Goal: Task Accomplishment & Management: Complete application form

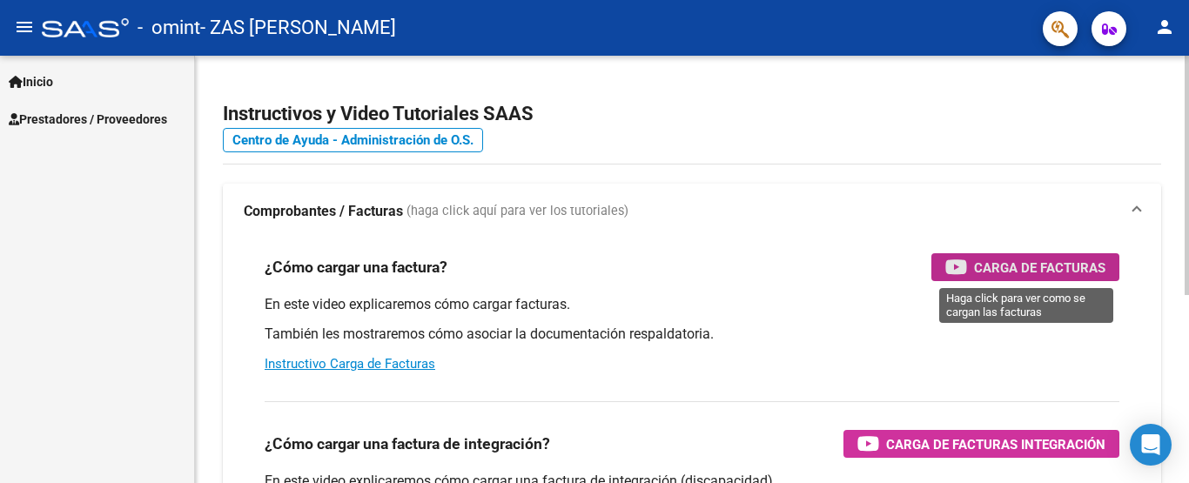
click at [1052, 275] on span "Carga de Facturas" at bounding box center [1039, 268] width 131 height 22
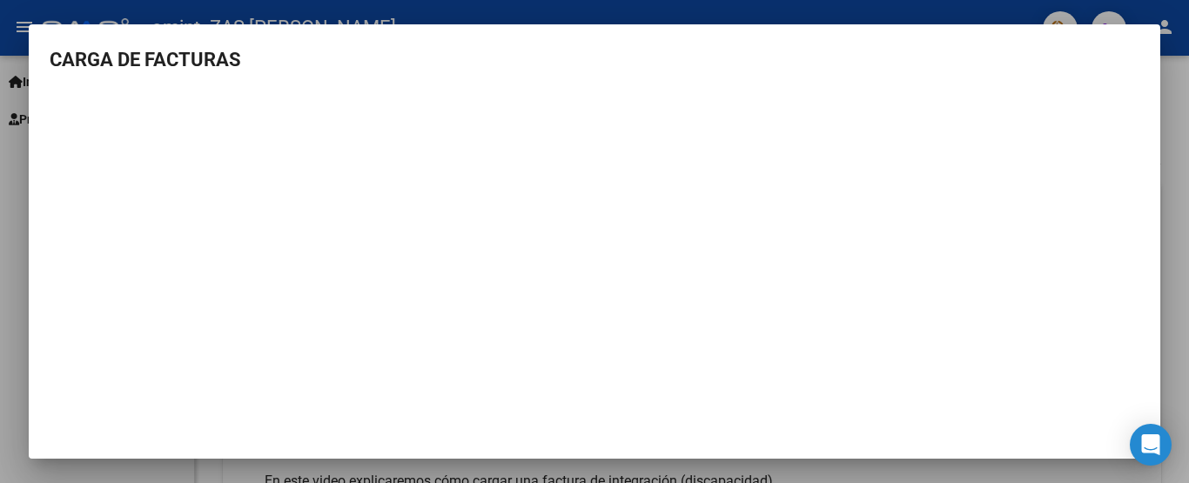
click at [1188, 127] on div at bounding box center [594, 241] width 1189 height 483
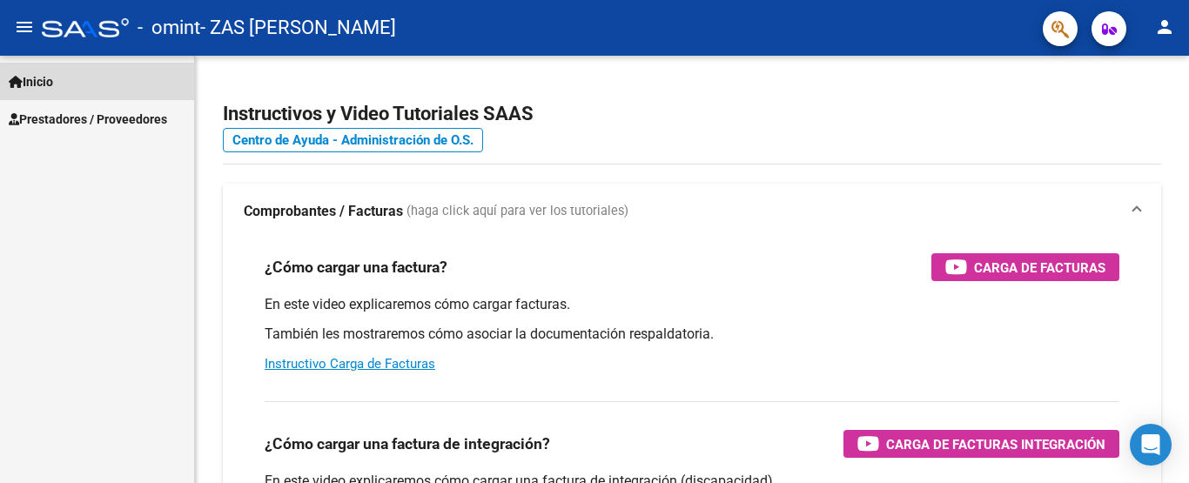
click at [69, 81] on link "Inicio" at bounding box center [97, 81] width 194 height 37
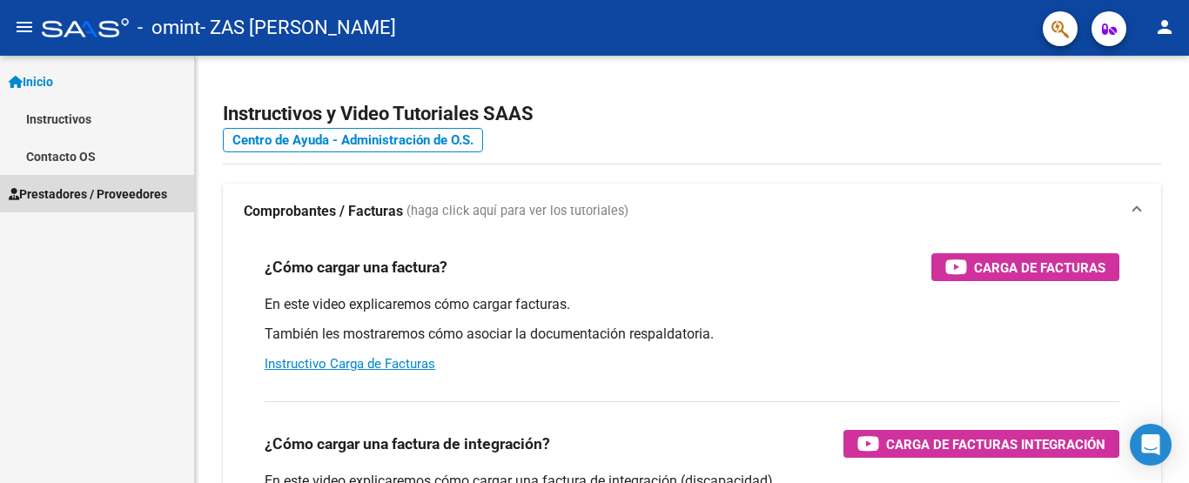
click at [104, 192] on span "Prestadores / Proveedores" at bounding box center [88, 193] width 158 height 19
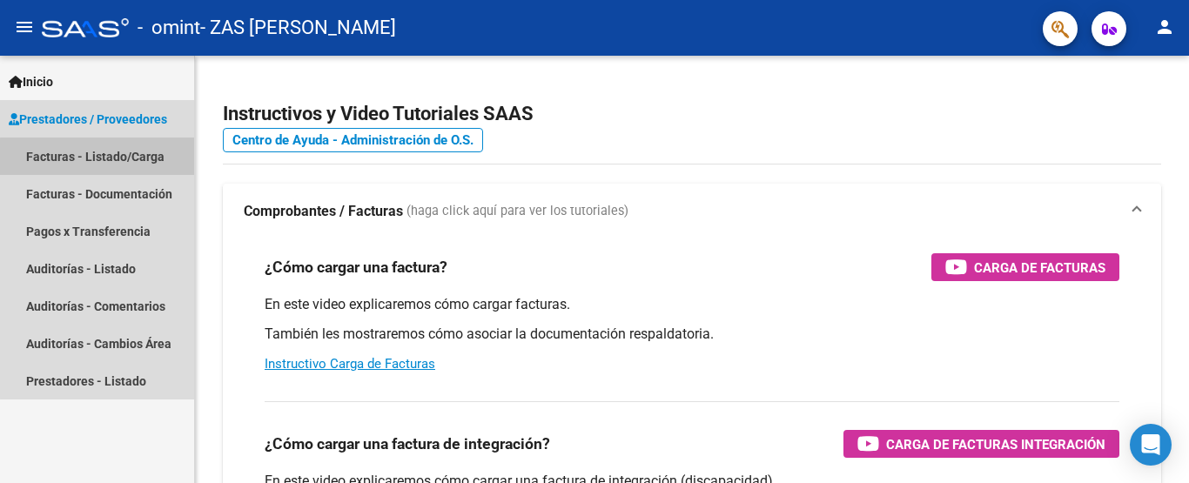
click at [100, 171] on link "Facturas - Listado/Carga" at bounding box center [97, 155] width 194 height 37
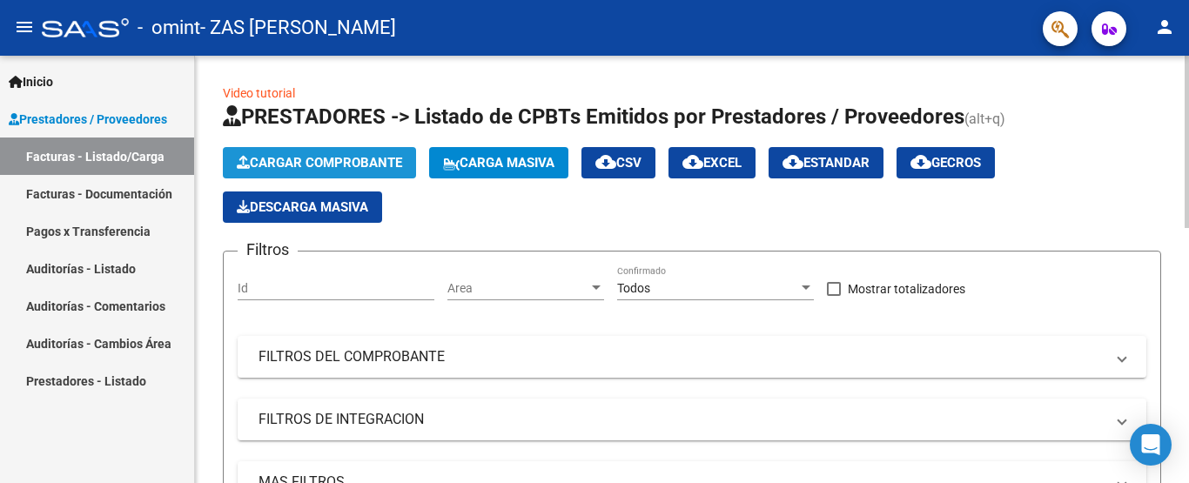
click at [365, 158] on span "Cargar Comprobante" at bounding box center [319, 163] width 165 height 16
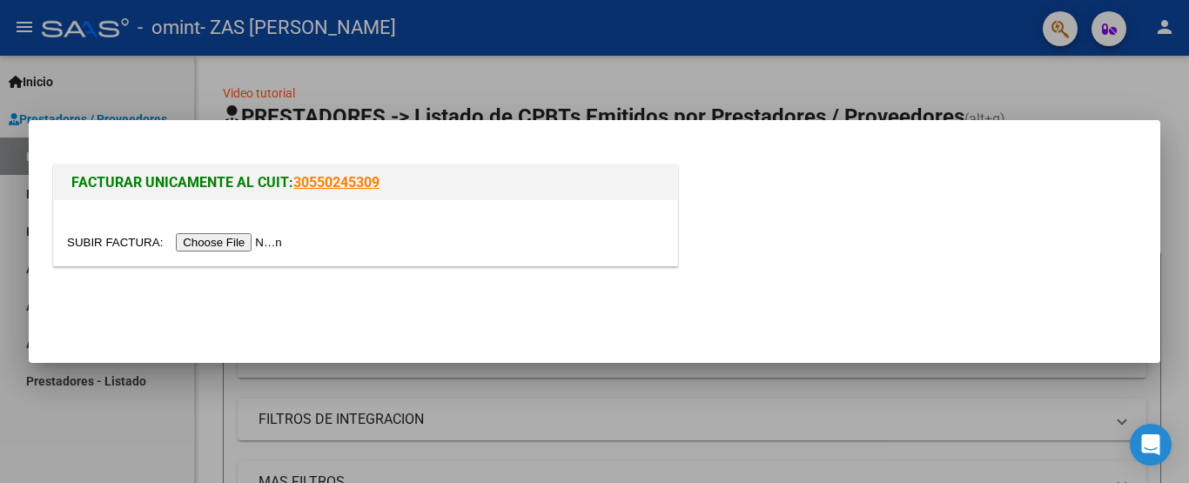
click at [110, 231] on div at bounding box center [365, 232] width 623 height 65
click at [202, 243] on input "file" at bounding box center [177, 242] width 220 height 18
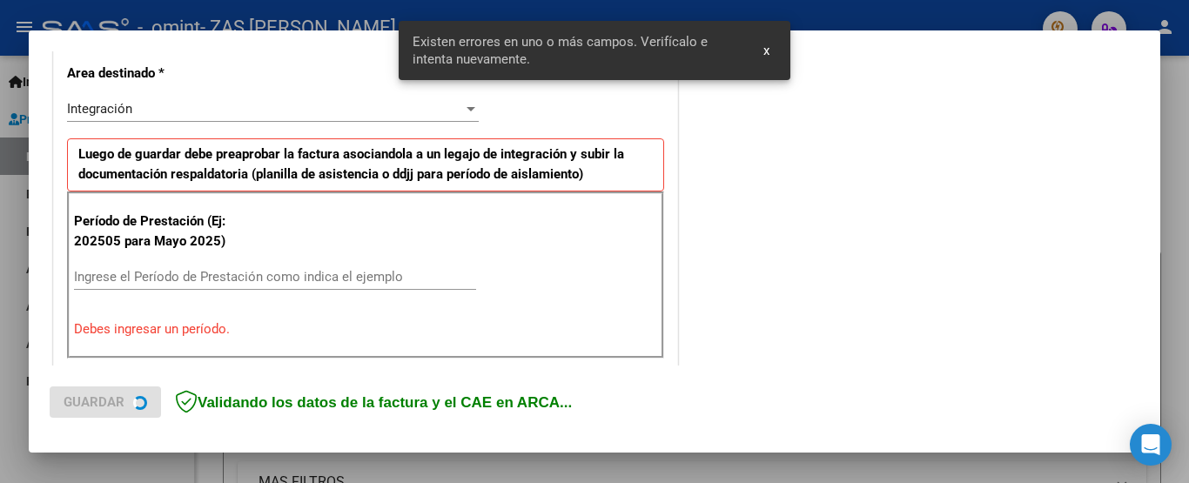
scroll to position [417, 0]
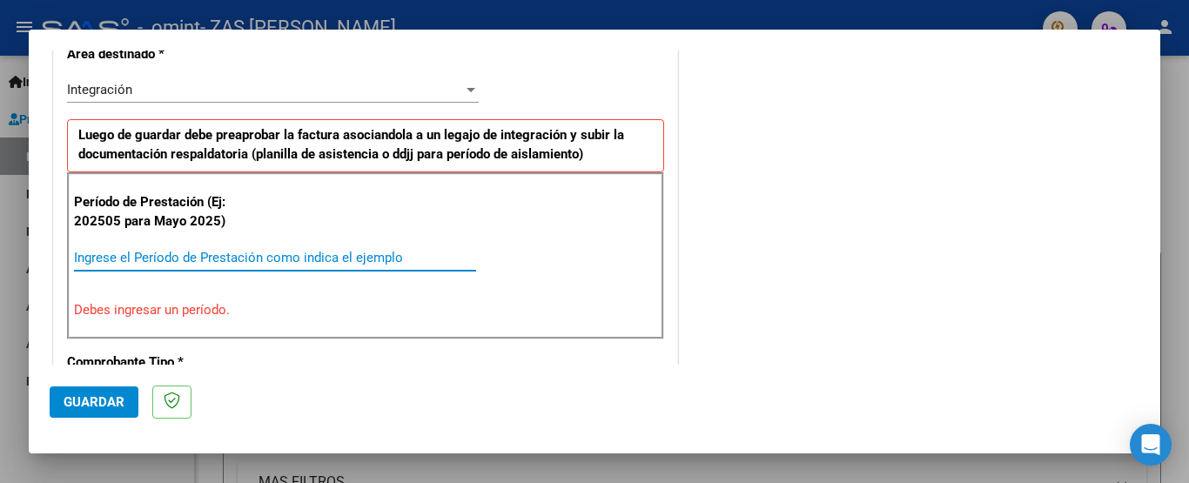
click at [192, 250] on input "Ingrese el Período de Prestación como indica el ejemplo" at bounding box center [275, 258] width 402 height 16
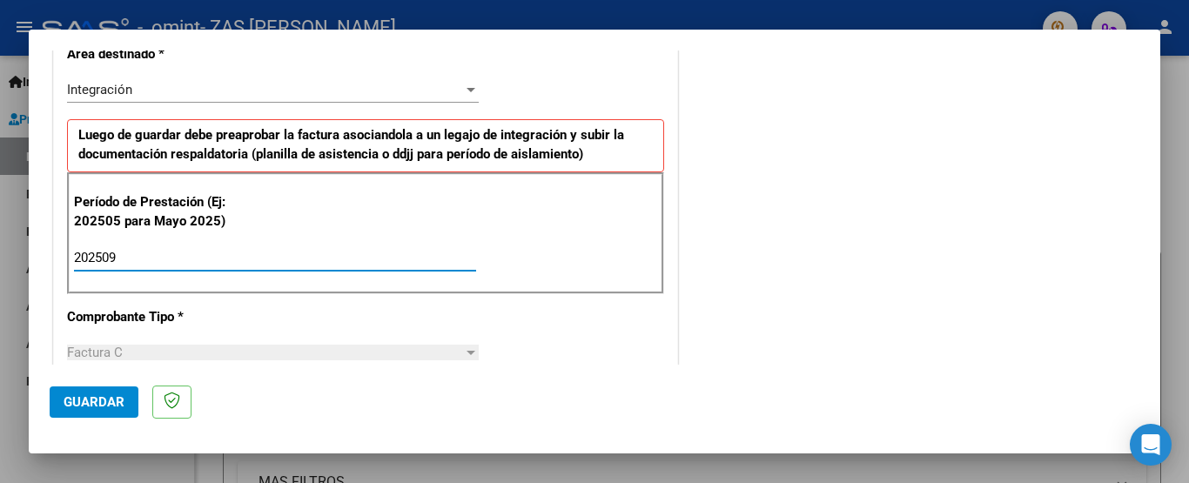
type input "202509"
click at [663, 386] on mat-dialog-actions "Guardar" at bounding box center [594, 399] width 1089 height 69
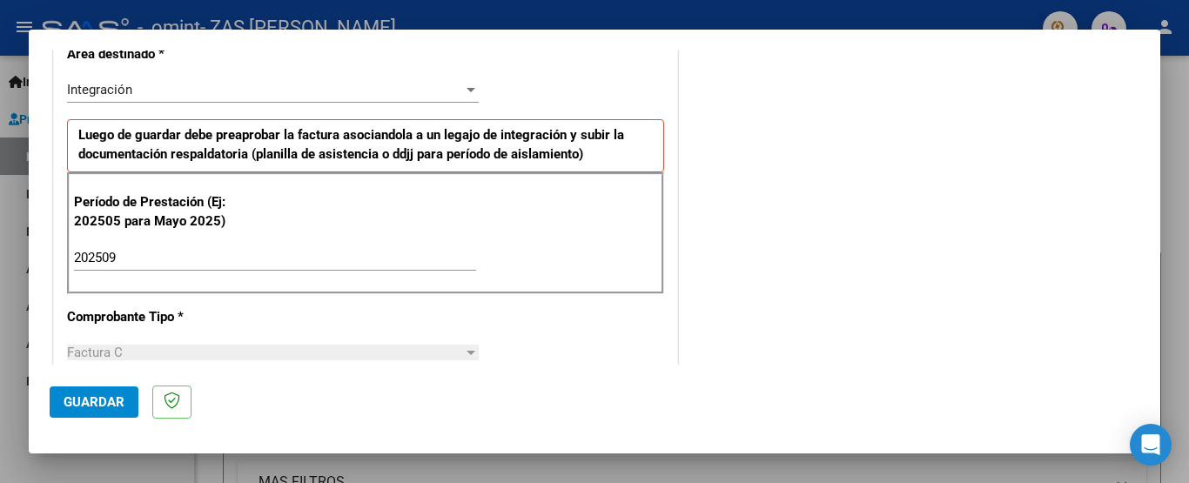
click at [663, 372] on mat-dialog-actions "Guardar" at bounding box center [594, 399] width 1089 height 69
click at [663, 379] on mat-dialog-actions "Guardar" at bounding box center [594, 399] width 1089 height 69
click at [672, 376] on mat-dialog-actions "Guardar" at bounding box center [594, 399] width 1089 height 69
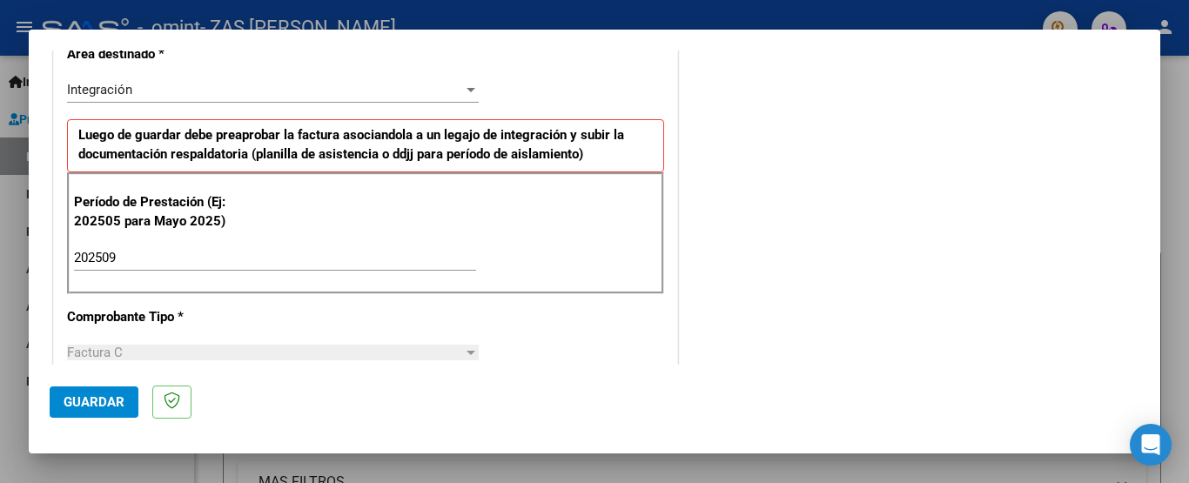
click at [672, 376] on mat-dialog-actions "Guardar" at bounding box center [594, 399] width 1089 height 69
click at [678, 388] on mat-dialog-actions "Guardar" at bounding box center [594, 399] width 1089 height 69
click at [85, 398] on span "Guardar" at bounding box center [94, 402] width 61 height 16
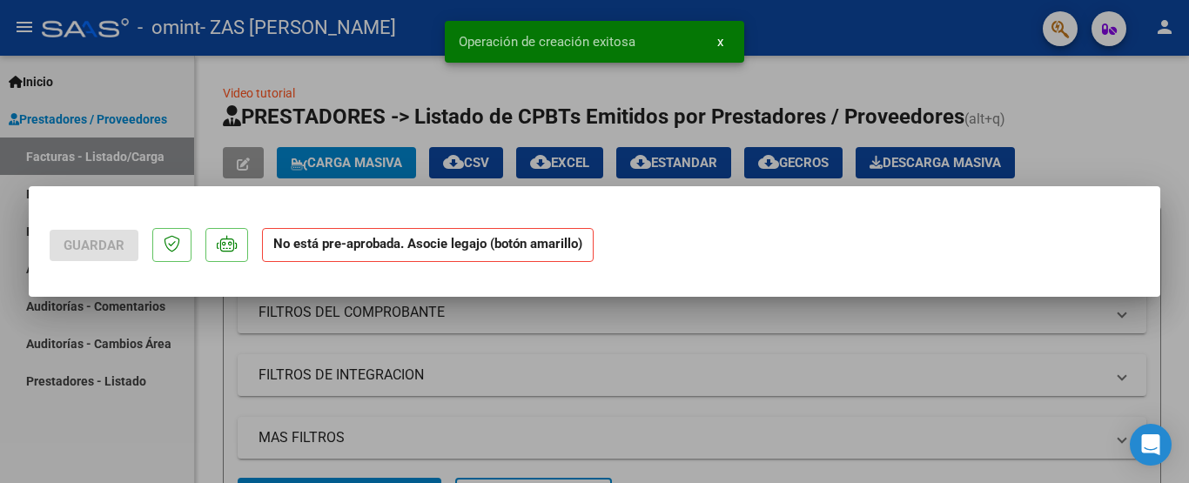
scroll to position [0, 0]
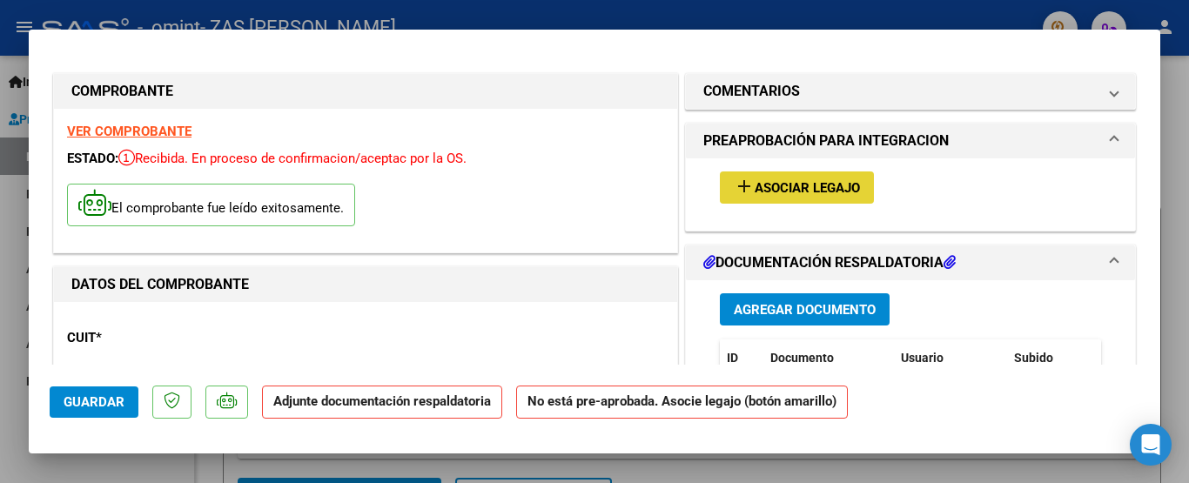
click at [821, 181] on span "Asociar Legajo" at bounding box center [806, 188] width 105 height 16
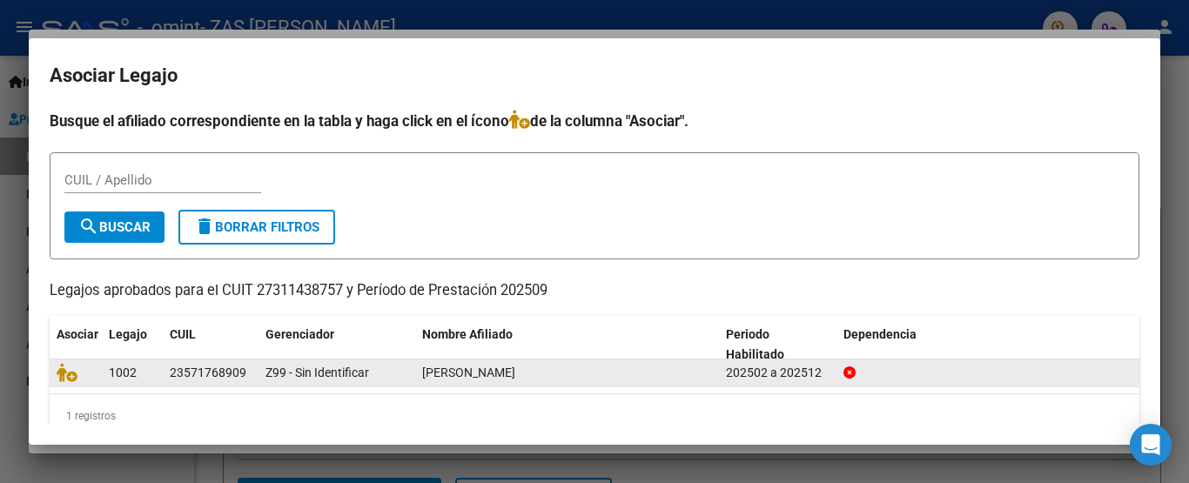
click at [151, 387] on div "1002 23571768909 Z99 - Sin Identificar [PERSON_NAME] 202502 a 202512" at bounding box center [594, 373] width 1089 height 28
click at [151, 386] on datatable-body-cell "1002" at bounding box center [132, 372] width 61 height 27
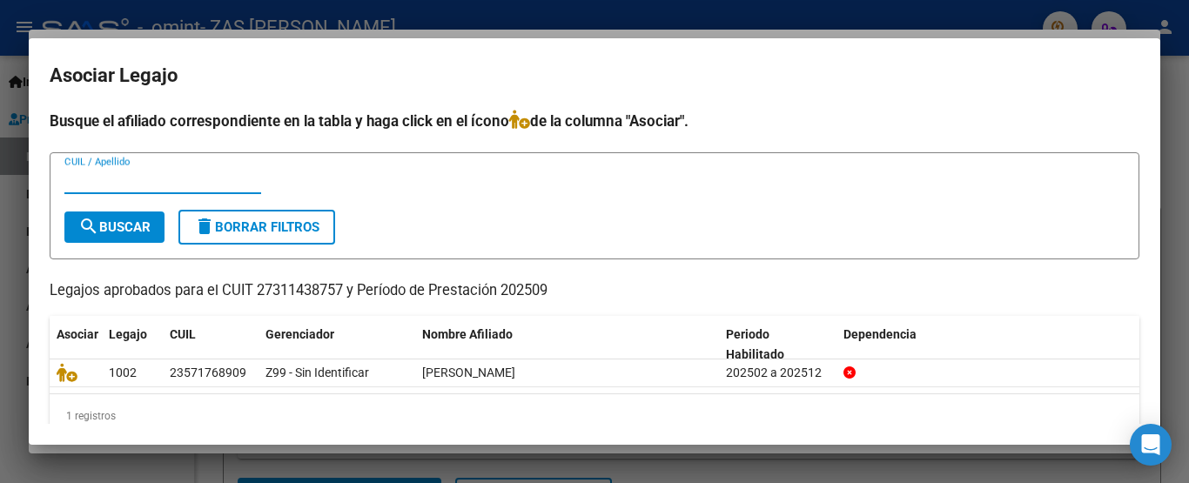
click at [150, 175] on input "CUIL / Apellido" at bounding box center [162, 180] width 197 height 16
type input "b"
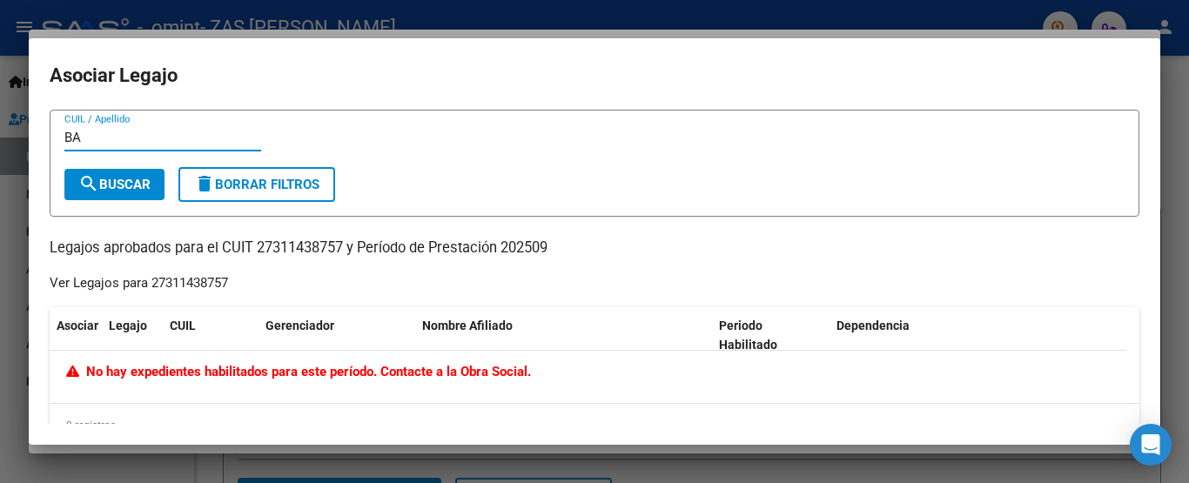
type input "B"
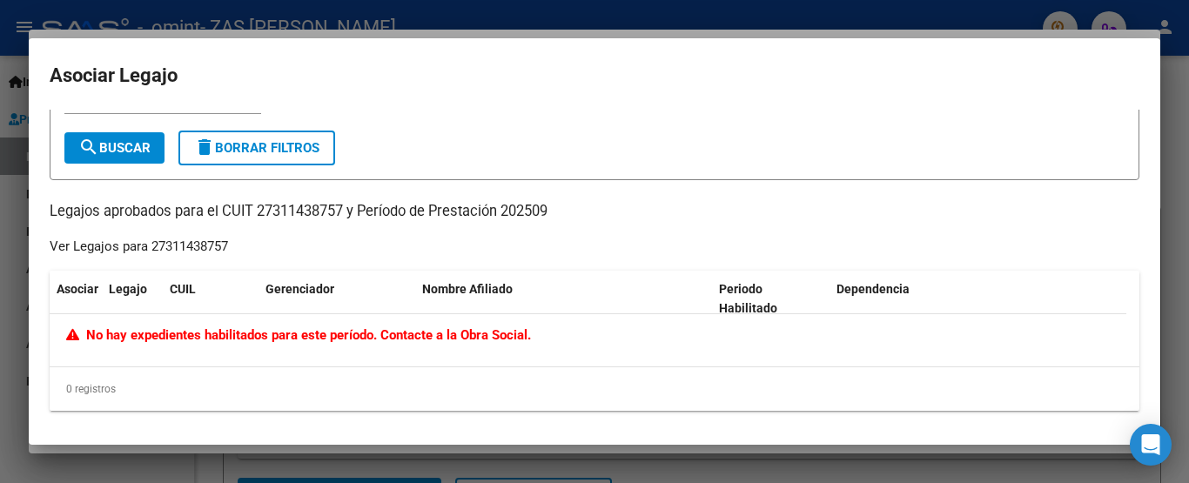
scroll to position [37, 0]
click at [2, 274] on div at bounding box center [594, 241] width 1189 height 483
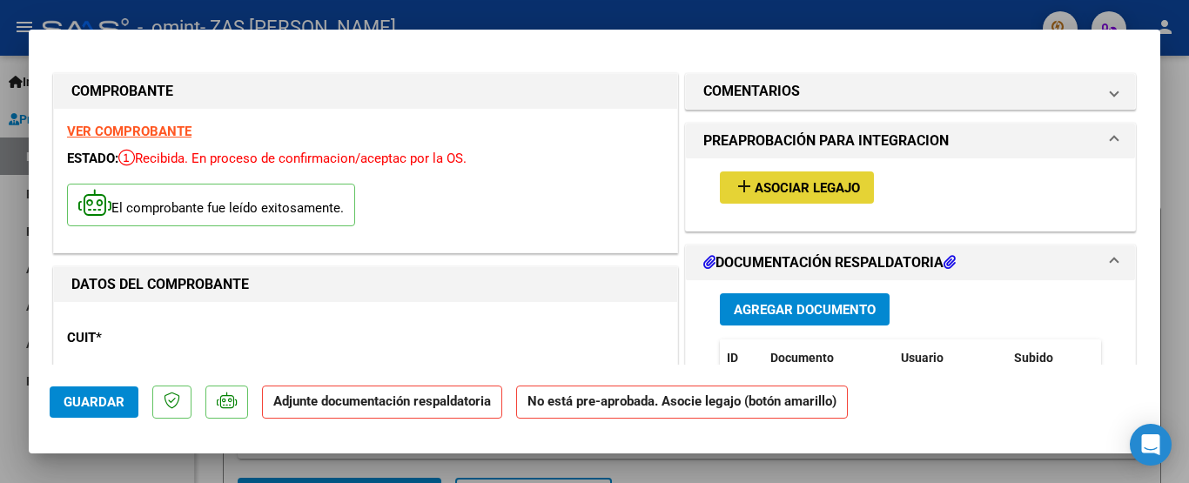
click at [776, 175] on button "add Asociar Legajo" at bounding box center [797, 187] width 154 height 32
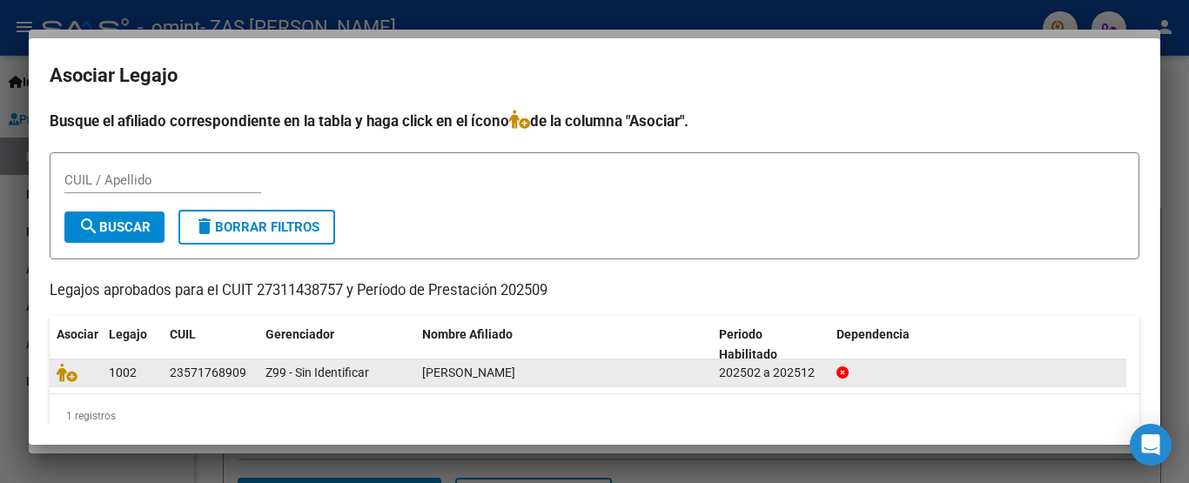
click at [831, 377] on datatable-body-cell at bounding box center [977, 372] width 297 height 27
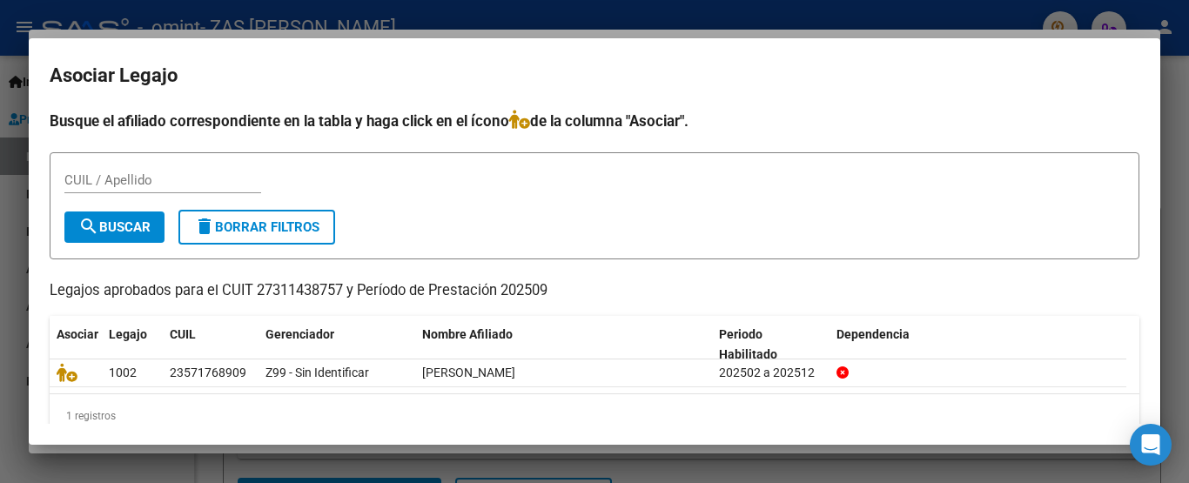
click at [642, 356] on datatable-header "Asociar Legajo CUIL Gerenciador Nombre Afiliado Periodo Habilitado Dependencia" at bounding box center [588, 338] width 1076 height 44
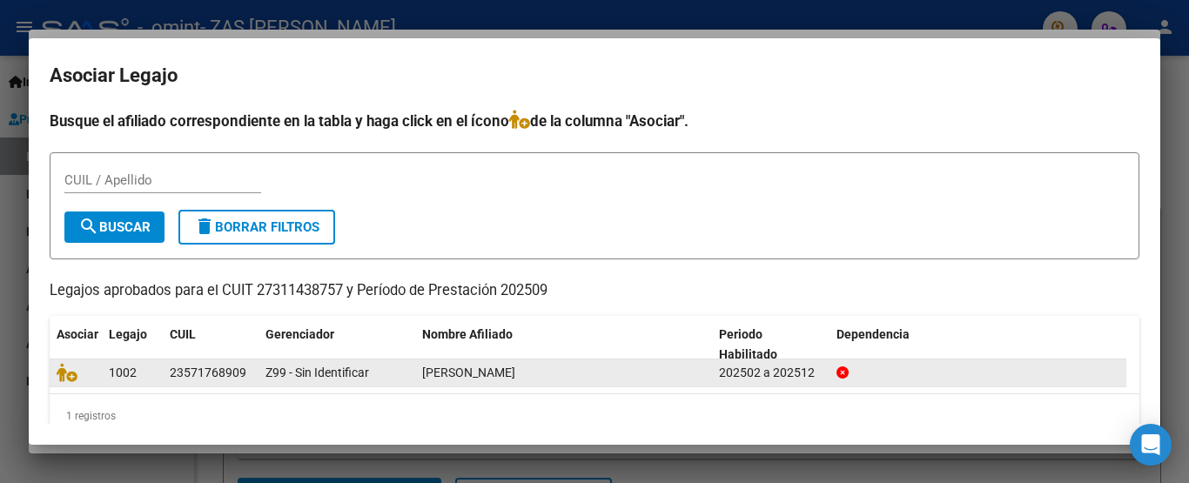
click at [486, 372] on span "[PERSON_NAME]" at bounding box center [468, 372] width 93 height 14
click at [167, 374] on datatable-body-cell "23571768909" at bounding box center [211, 372] width 96 height 27
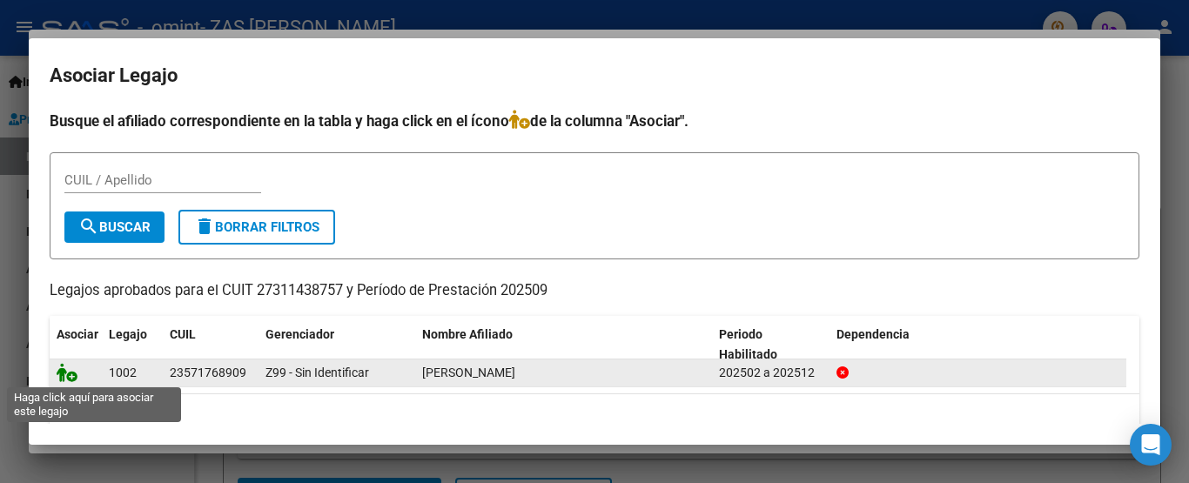
click at [73, 375] on icon at bounding box center [67, 372] width 21 height 19
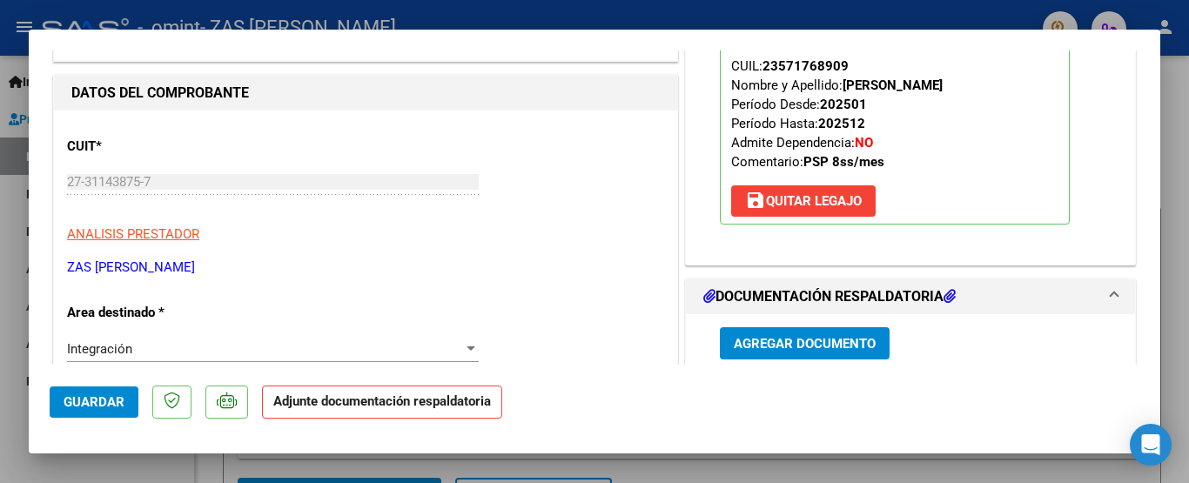
scroll to position [209, 0]
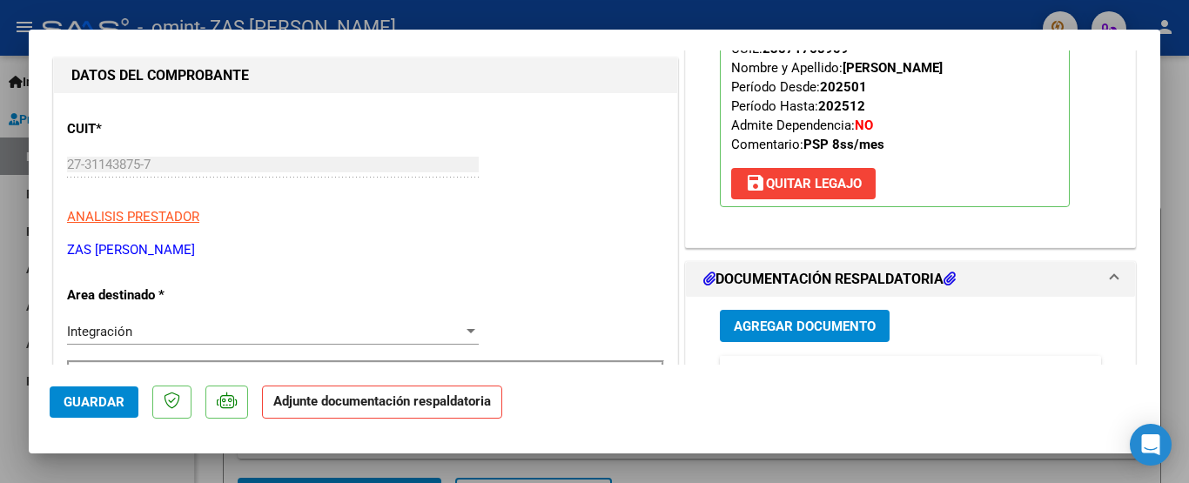
click at [833, 271] on h1 "DOCUMENTACIÓN RESPALDATORIA" at bounding box center [829, 279] width 252 height 21
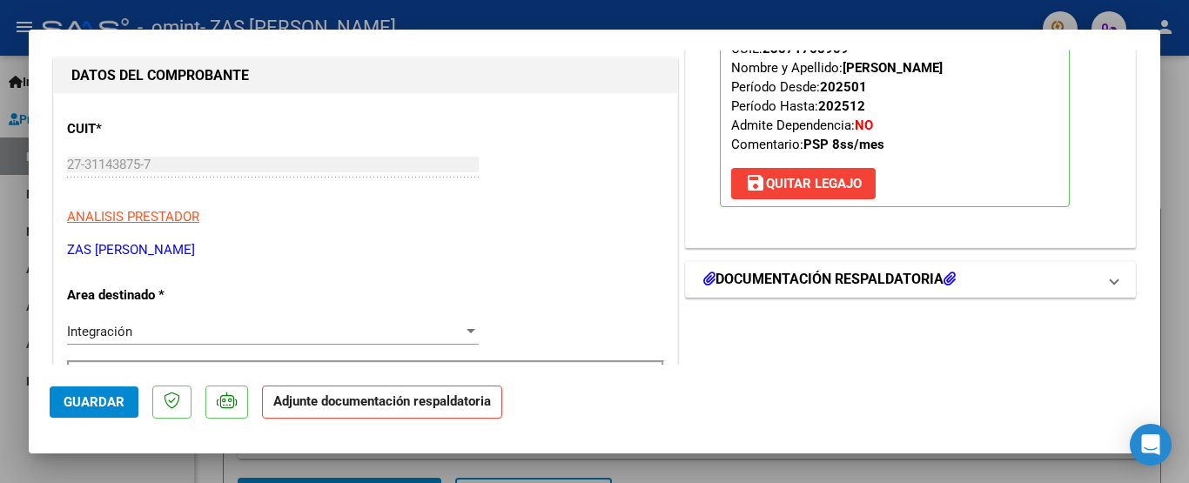
click at [833, 271] on h1 "DOCUMENTACIÓN RESPALDATORIA" at bounding box center [829, 279] width 252 height 21
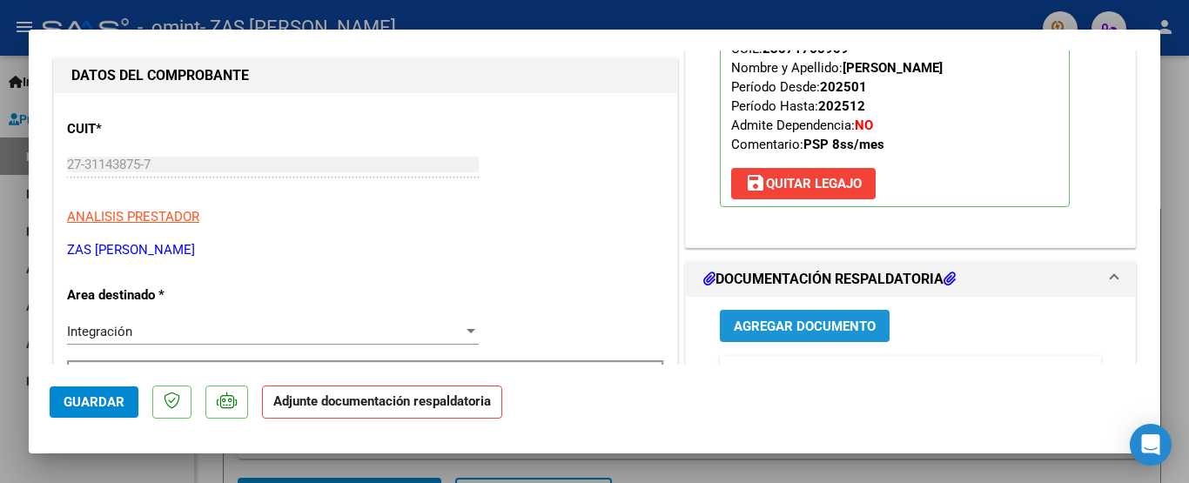
click at [829, 315] on button "Agregar Documento" at bounding box center [805, 326] width 170 height 32
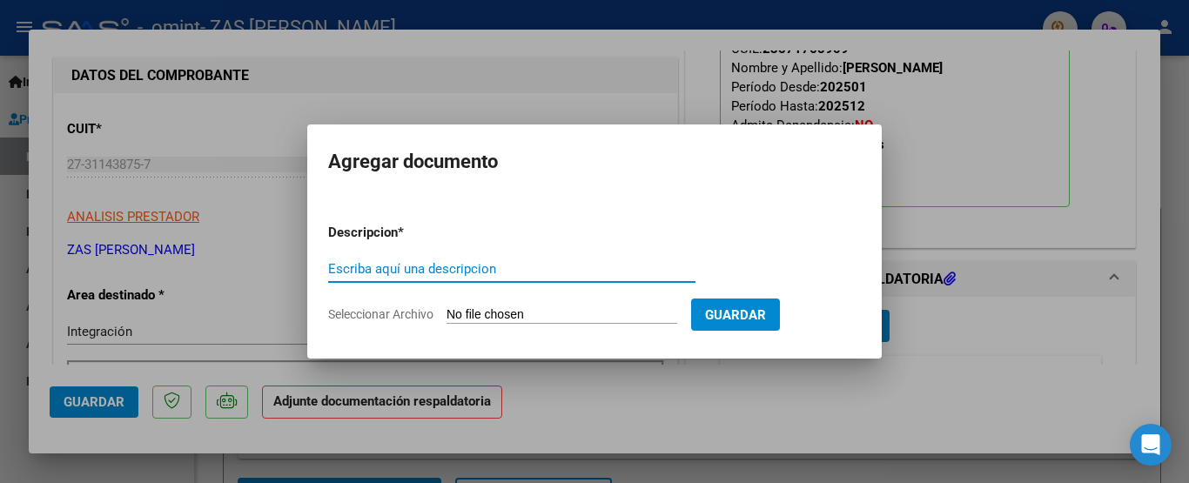
click at [454, 270] on input "Escriba aquí una descripcion" at bounding box center [511, 269] width 367 height 16
click at [613, 275] on input "PLANILLA DE ASITENCIA" at bounding box center [511, 269] width 367 height 16
type input "PLANILLA DE ASITENCIA"
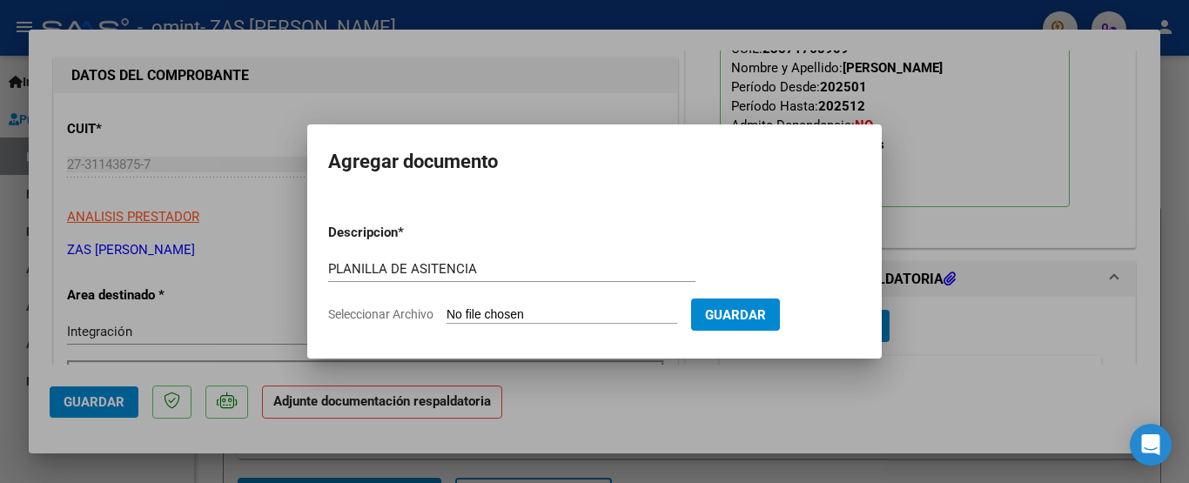
click at [576, 315] on input "Seleccionar Archivo" at bounding box center [561, 315] width 231 height 17
type input "C:\fakepath\[PERSON_NAME] asistencia sep.pdf"
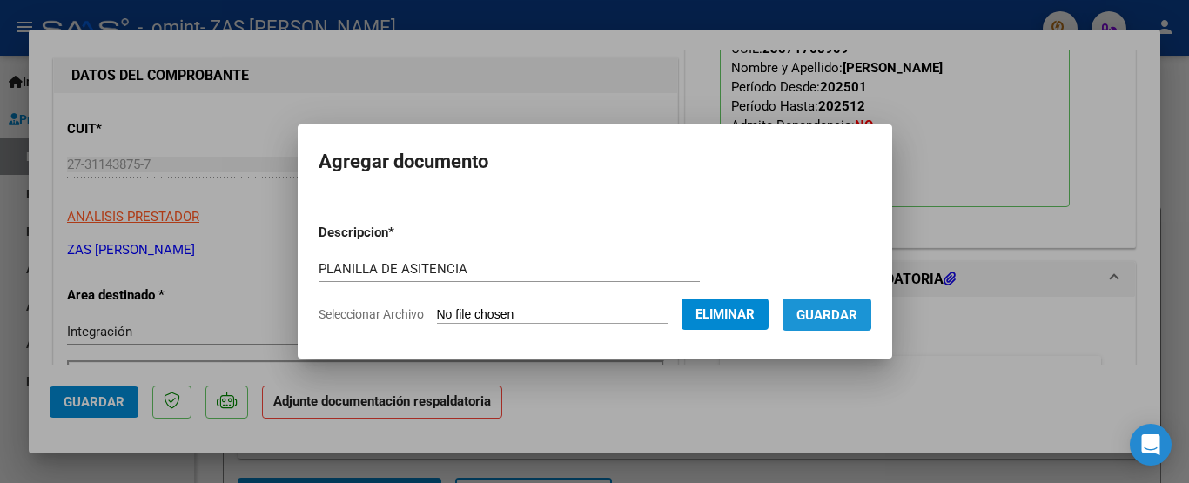
click at [814, 306] on span "Guardar" at bounding box center [826, 314] width 61 height 16
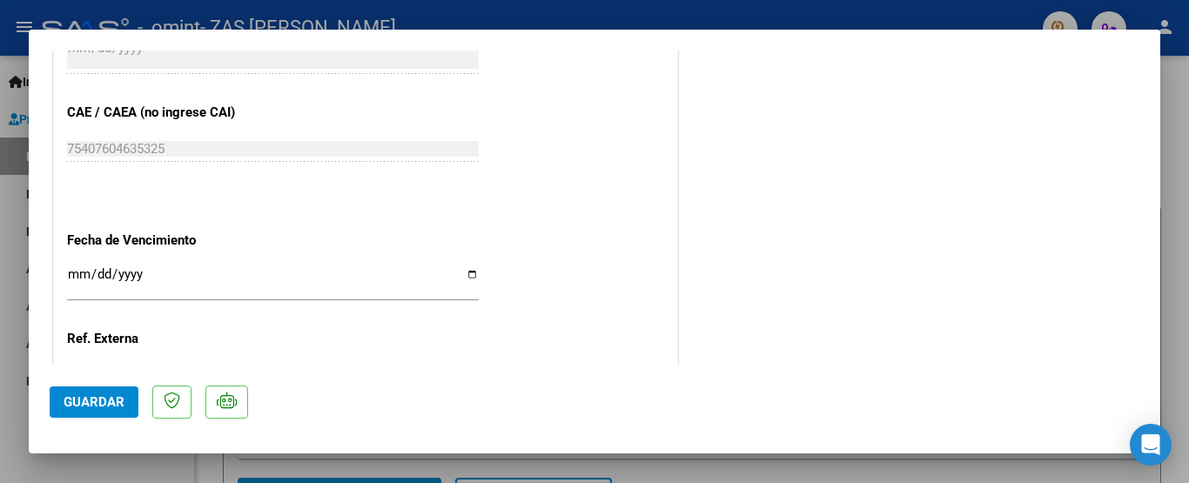
scroll to position [1243, 0]
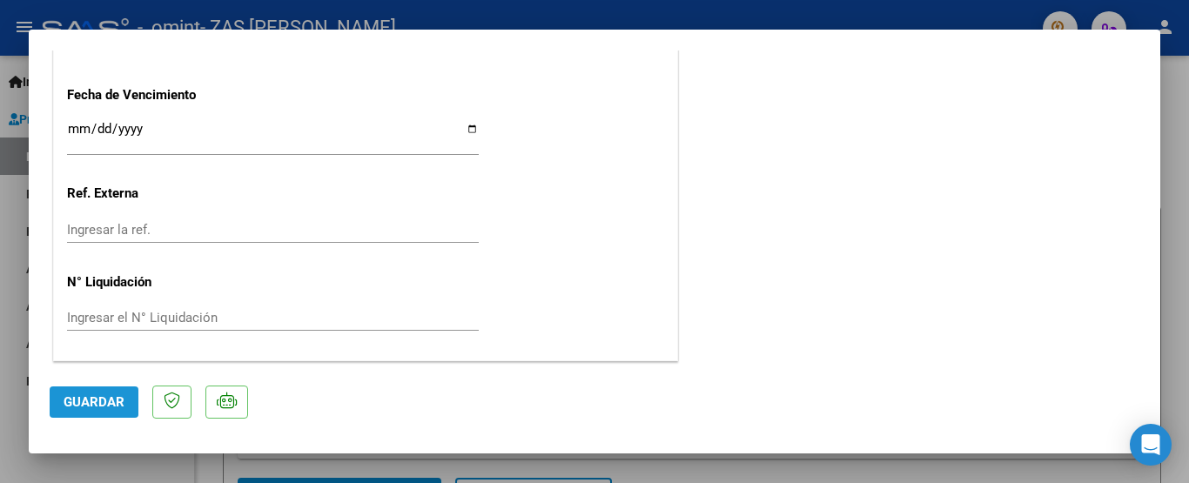
click at [76, 394] on span "Guardar" at bounding box center [94, 402] width 61 height 16
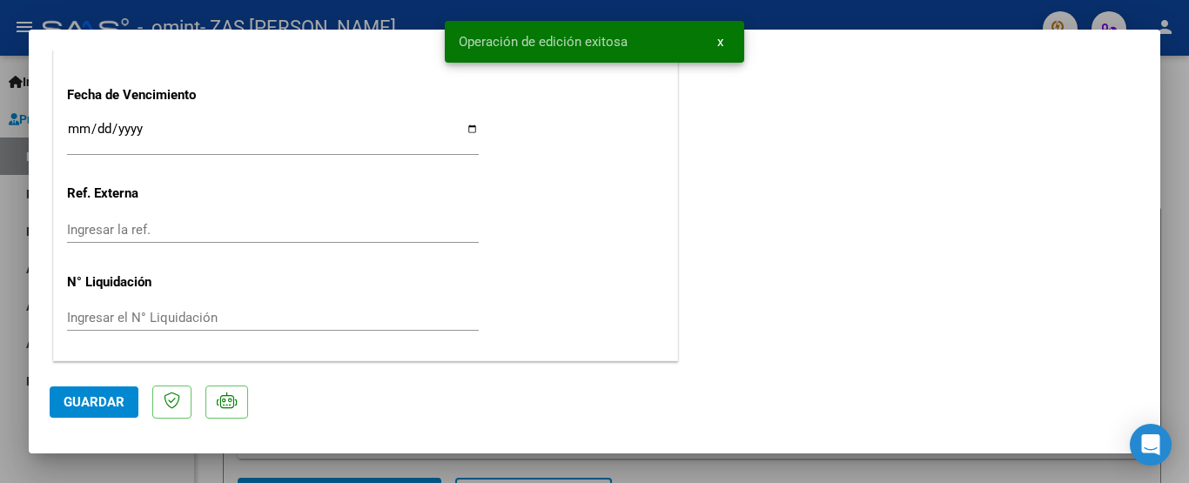
click at [1176, 73] on div at bounding box center [594, 241] width 1189 height 483
type input "$ 0,00"
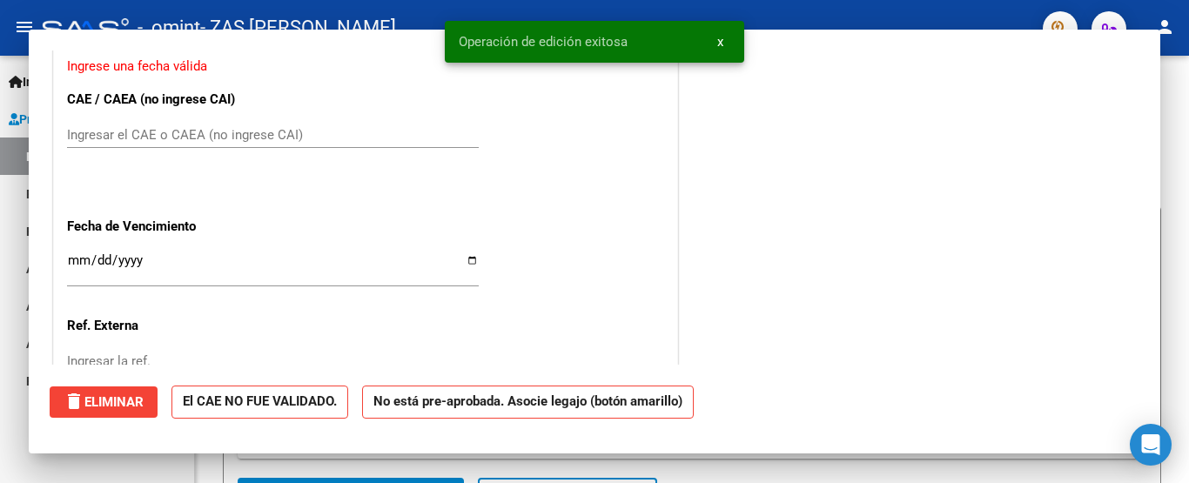
scroll to position [1375, 0]
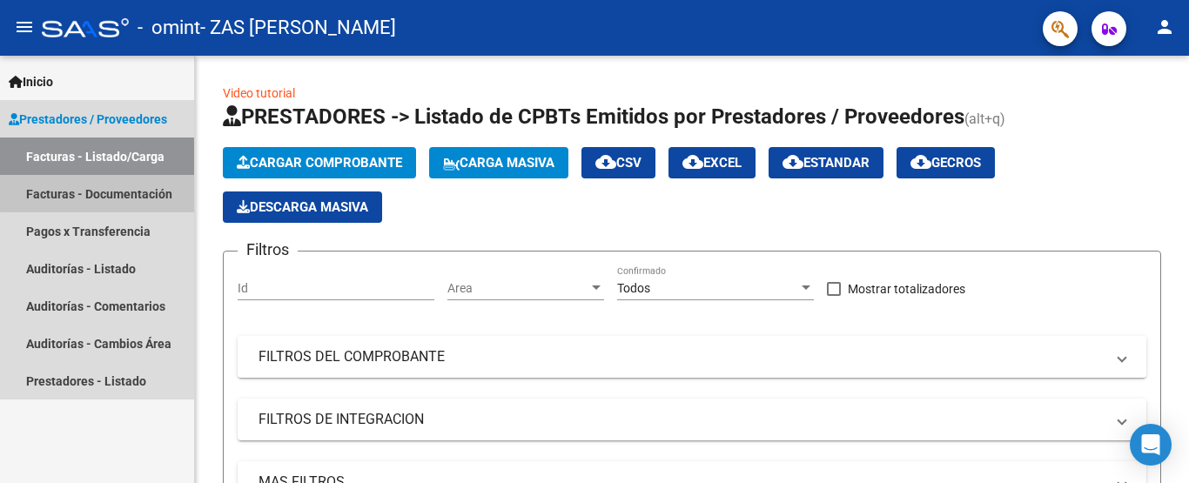
click at [145, 184] on link "Facturas - Documentación" at bounding box center [97, 193] width 194 height 37
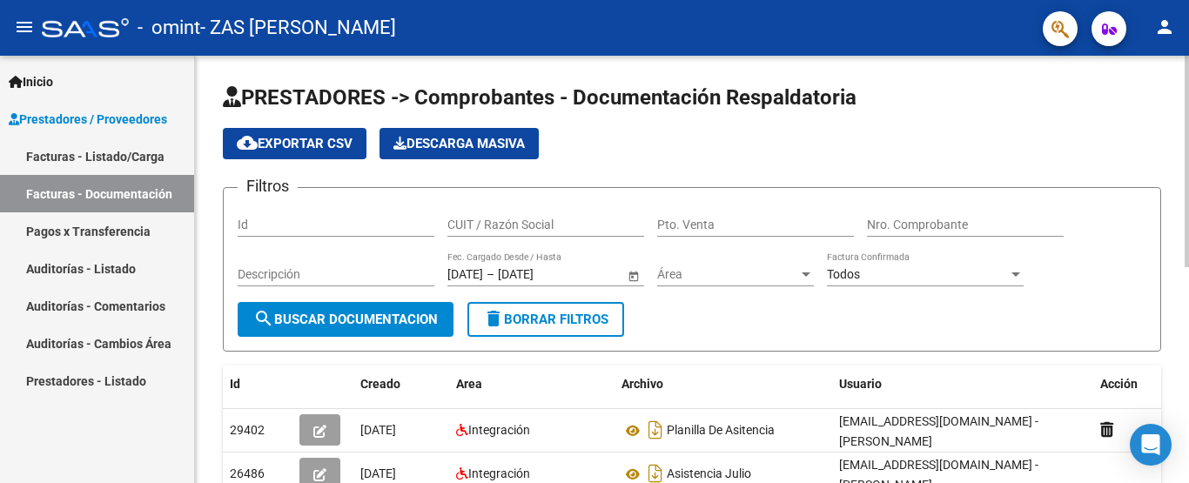
scroll to position [427, 0]
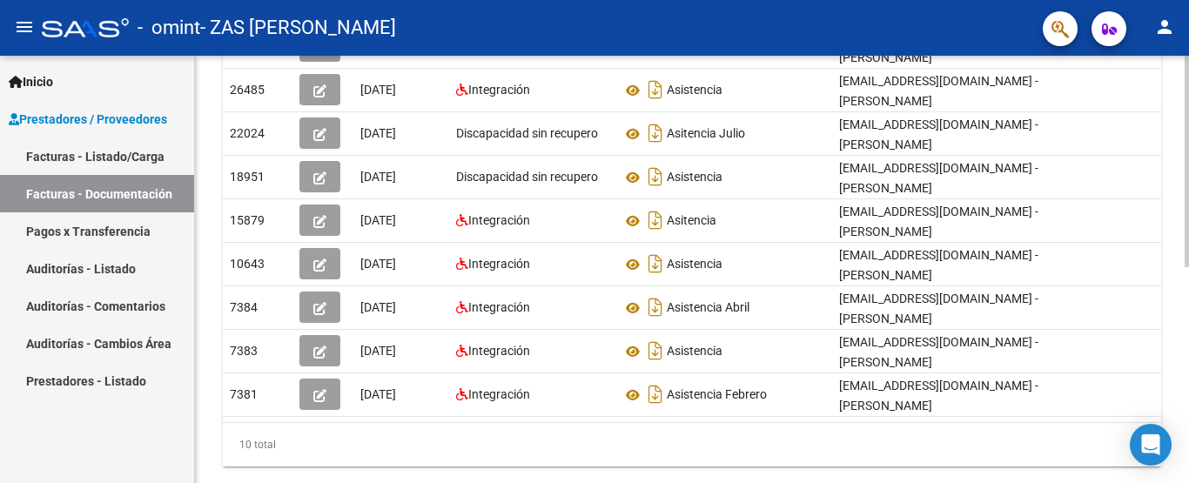
click at [1188, 475] on div at bounding box center [1186, 269] width 4 height 427
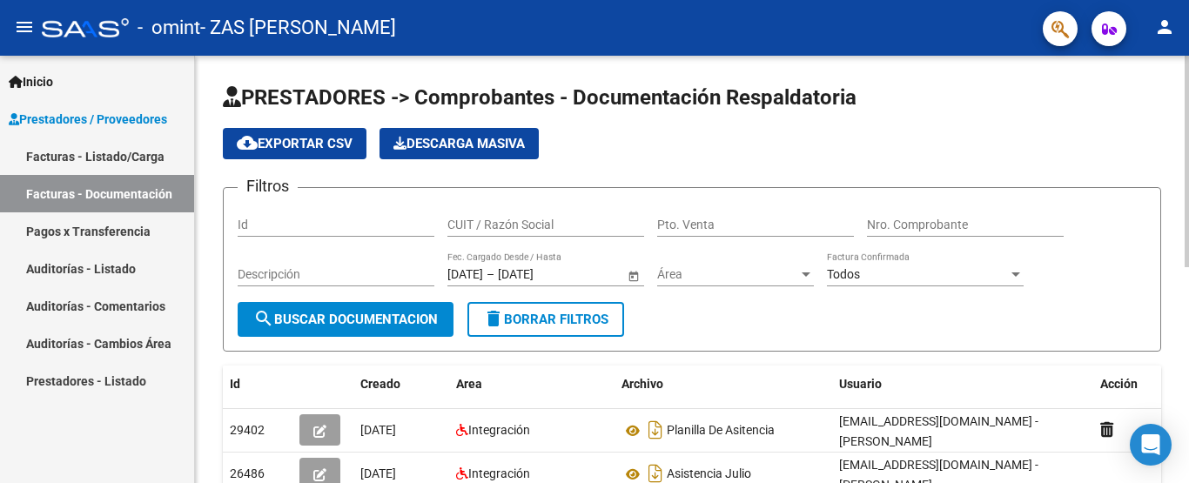
click at [1187, 82] on div at bounding box center [1186, 269] width 4 height 427
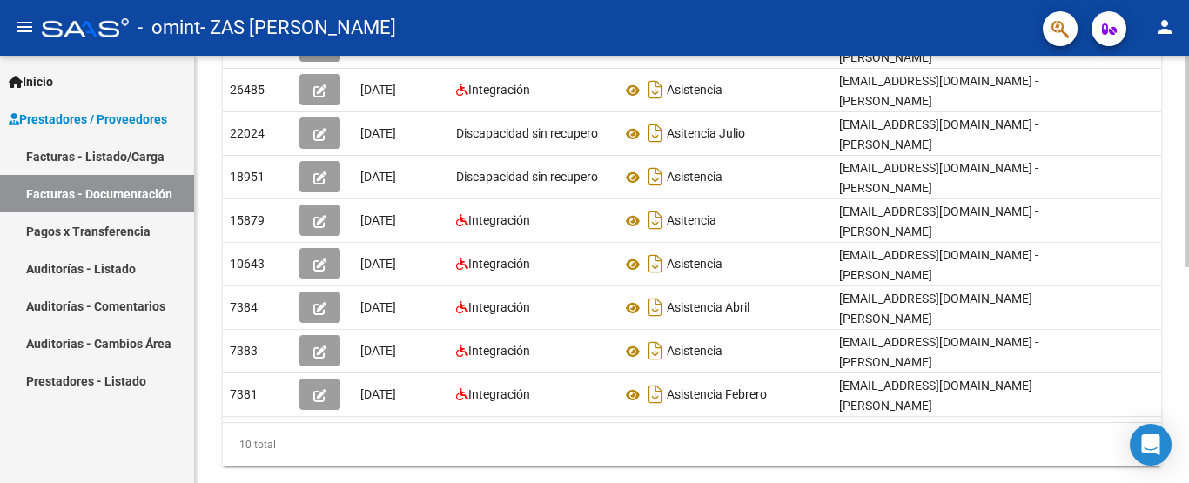
click at [1186, 319] on div at bounding box center [1186, 269] width 4 height 427
